Goal: Information Seeking & Learning: Understand process/instructions

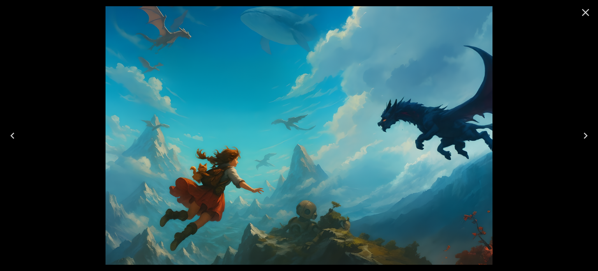
click at [224, 182] on img at bounding box center [298, 135] width 387 height 258
click at [325, 124] on img at bounding box center [298, 135] width 387 height 258
drag, startPoint x: 450, startPoint y: 61, endPoint x: 397, endPoint y: 86, distance: 58.9
click at [397, 86] on img at bounding box center [298, 135] width 387 height 258
drag, startPoint x: 403, startPoint y: 72, endPoint x: 582, endPoint y: 15, distance: 187.6
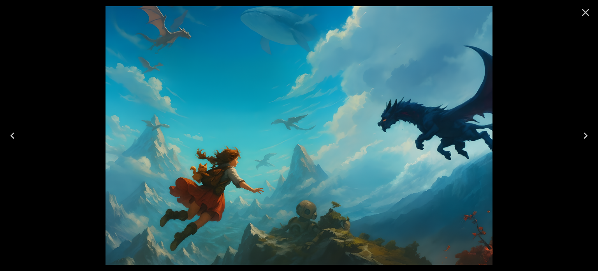
click at [582, 15] on icon "Close" at bounding box center [585, 12] width 12 height 12
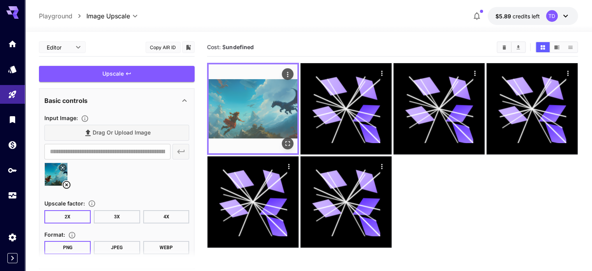
click at [230, 99] on img at bounding box center [253, 108] width 89 height 89
click at [312, 95] on icon at bounding box center [346, 108] width 68 height 68
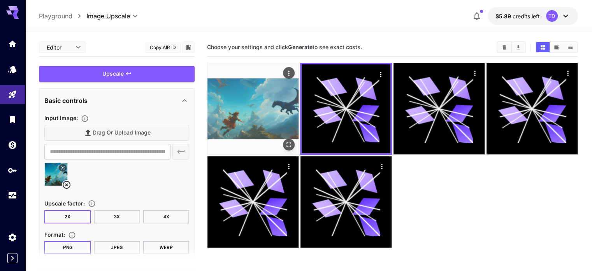
click at [231, 93] on img at bounding box center [252, 108] width 91 height 91
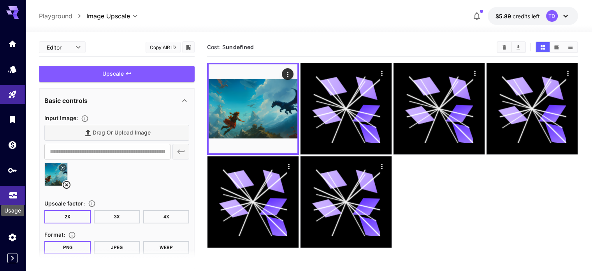
click at [14, 197] on icon "Usage" at bounding box center [13, 192] width 9 height 9
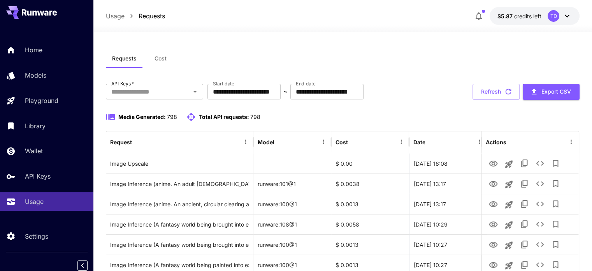
click at [456, 52] on div "Requests Cost" at bounding box center [343, 58] width 474 height 19
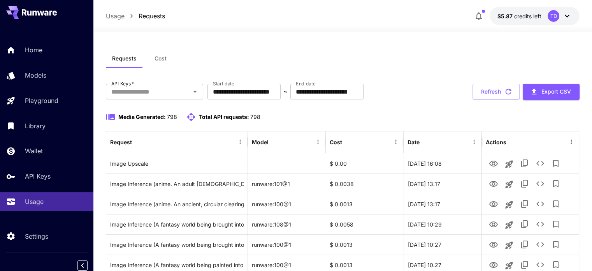
click at [548, 17] on div "TD" at bounding box center [554, 16] width 12 height 12
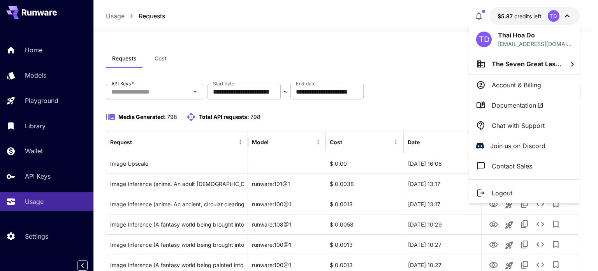
click at [393, 36] on div at bounding box center [299, 135] width 598 height 271
